Goal: Find specific page/section: Find specific page/section

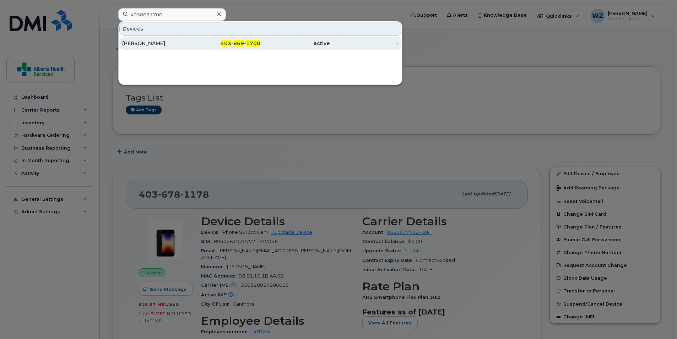
click at [157, 44] on div "[PERSON_NAME]" at bounding box center [156, 43] width 69 height 7
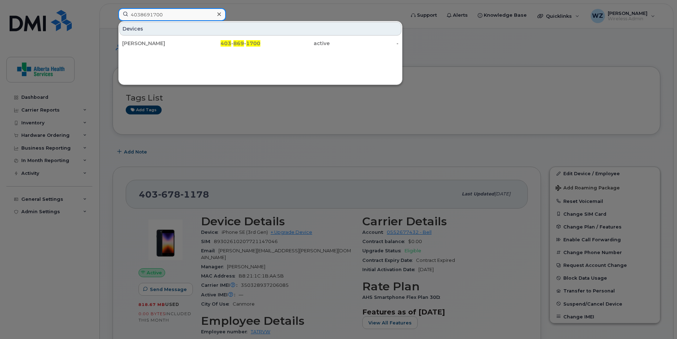
drag, startPoint x: 173, startPoint y: 15, endPoint x: 109, endPoint y: 20, distance: 64.2
click at [113, 20] on div "4038691700 Devices [PERSON_NAME] 403 - 869 - 1700 active -" at bounding box center [259, 16] width 293 height 16
paste input "5060817"
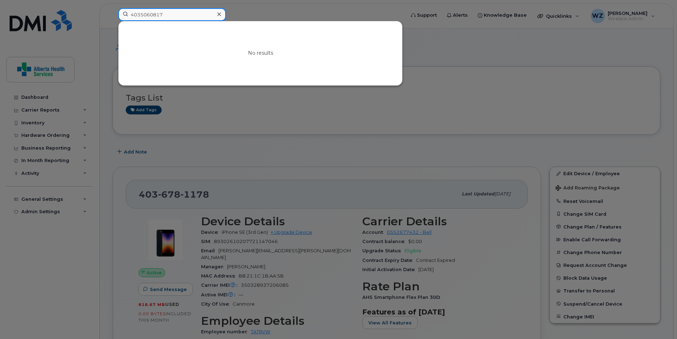
drag, startPoint x: 175, startPoint y: 15, endPoint x: 67, endPoint y: 16, distance: 107.3
click at [113, 16] on div "4035060817 No results" at bounding box center [259, 16] width 293 height 16
paste input "862157"
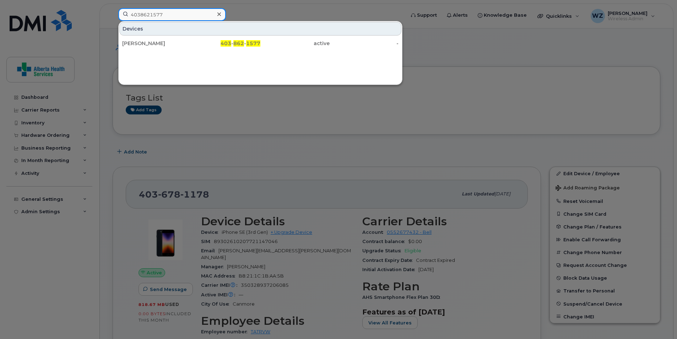
type input "4038621577"
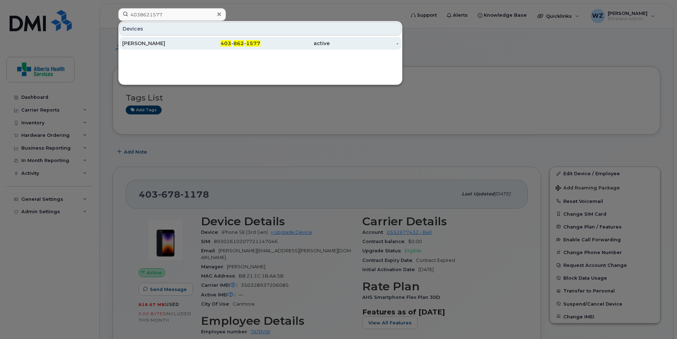
drag, startPoint x: 168, startPoint y: 38, endPoint x: 157, endPoint y: 41, distance: 11.7
click at [168, 43] on div "[PERSON_NAME]" at bounding box center [156, 43] width 69 height 7
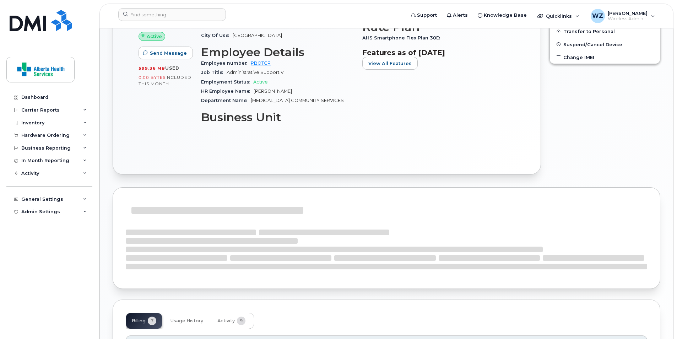
scroll to position [213, 0]
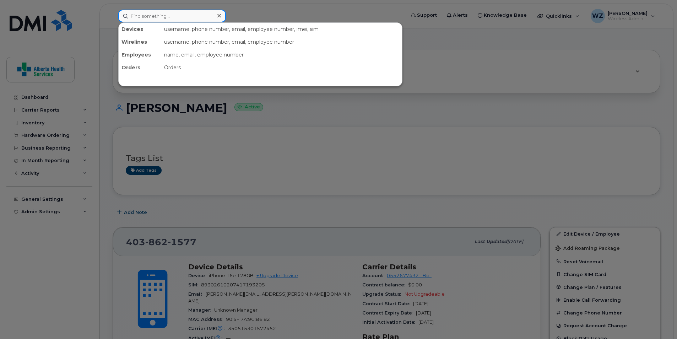
paste input "4038633467"
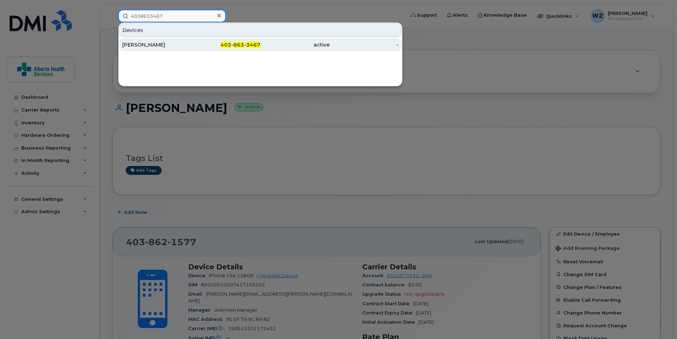
type input "4038633467"
click at [183, 46] on div "Debra Leblanc" at bounding box center [156, 44] width 69 height 7
